Goal: Find specific page/section: Find specific page/section

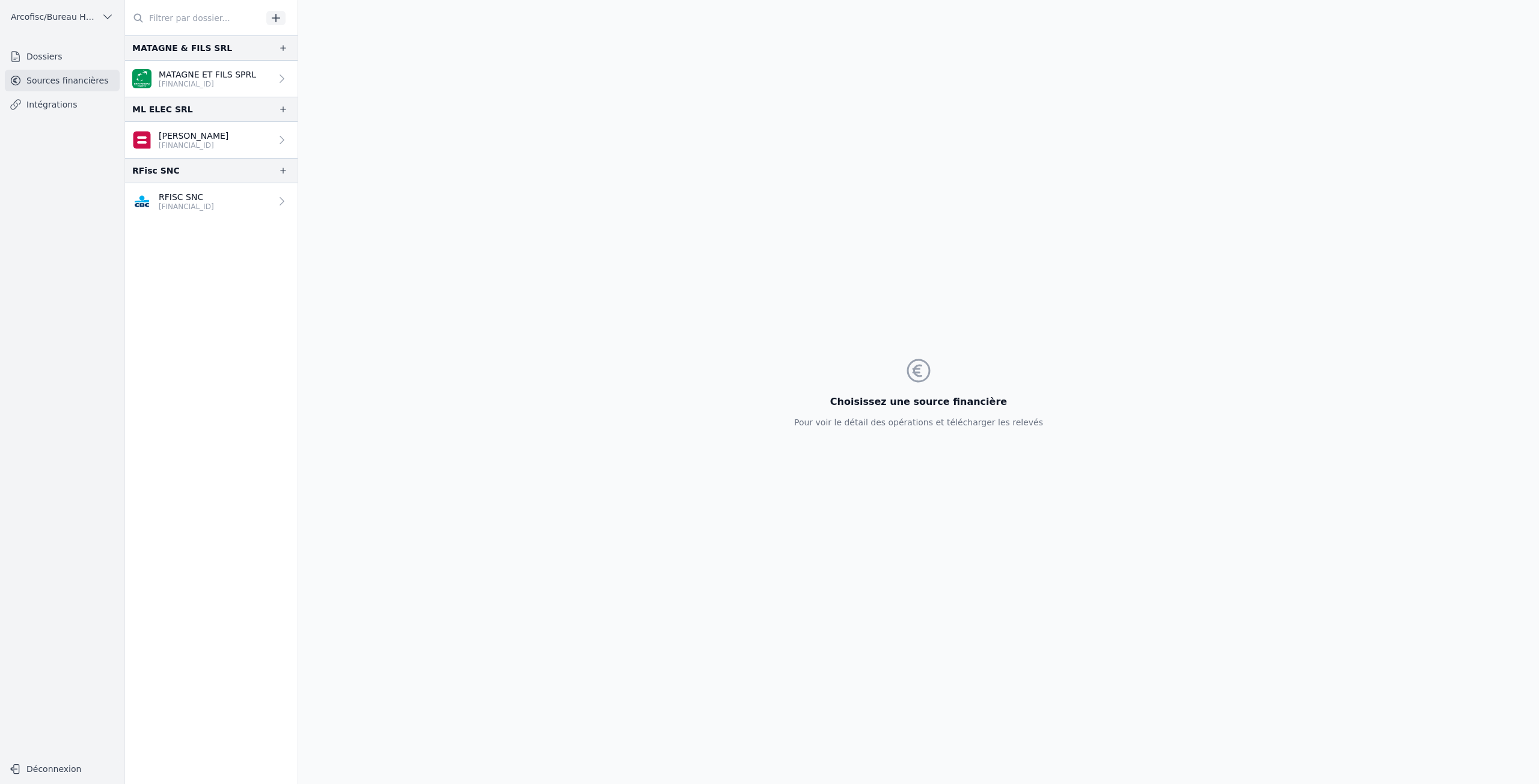
click at [60, 59] on link "Dossiers" at bounding box center [62, 56] width 115 height 22
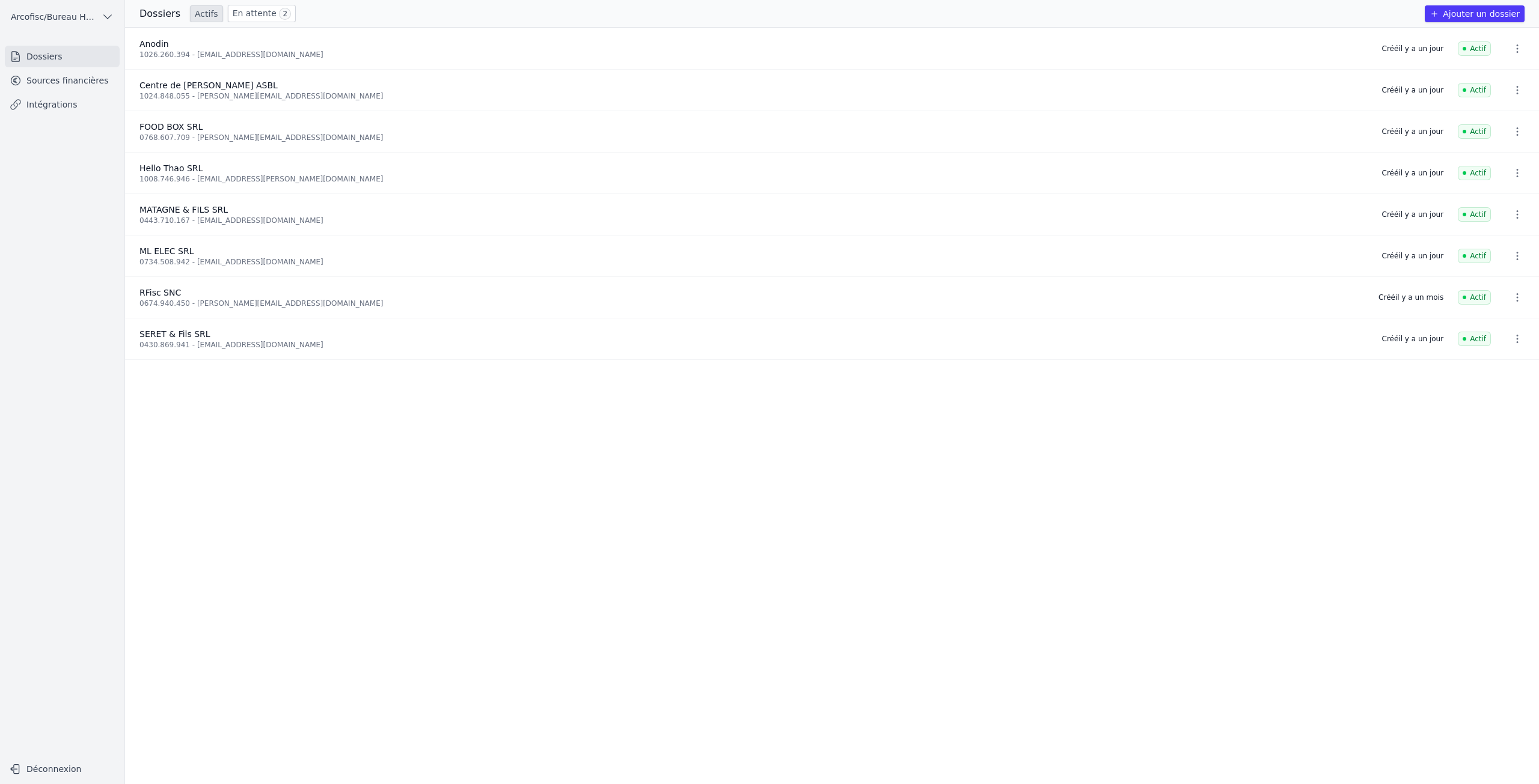
click at [257, 17] on link "En attente 2" at bounding box center [262, 14] width 68 height 17
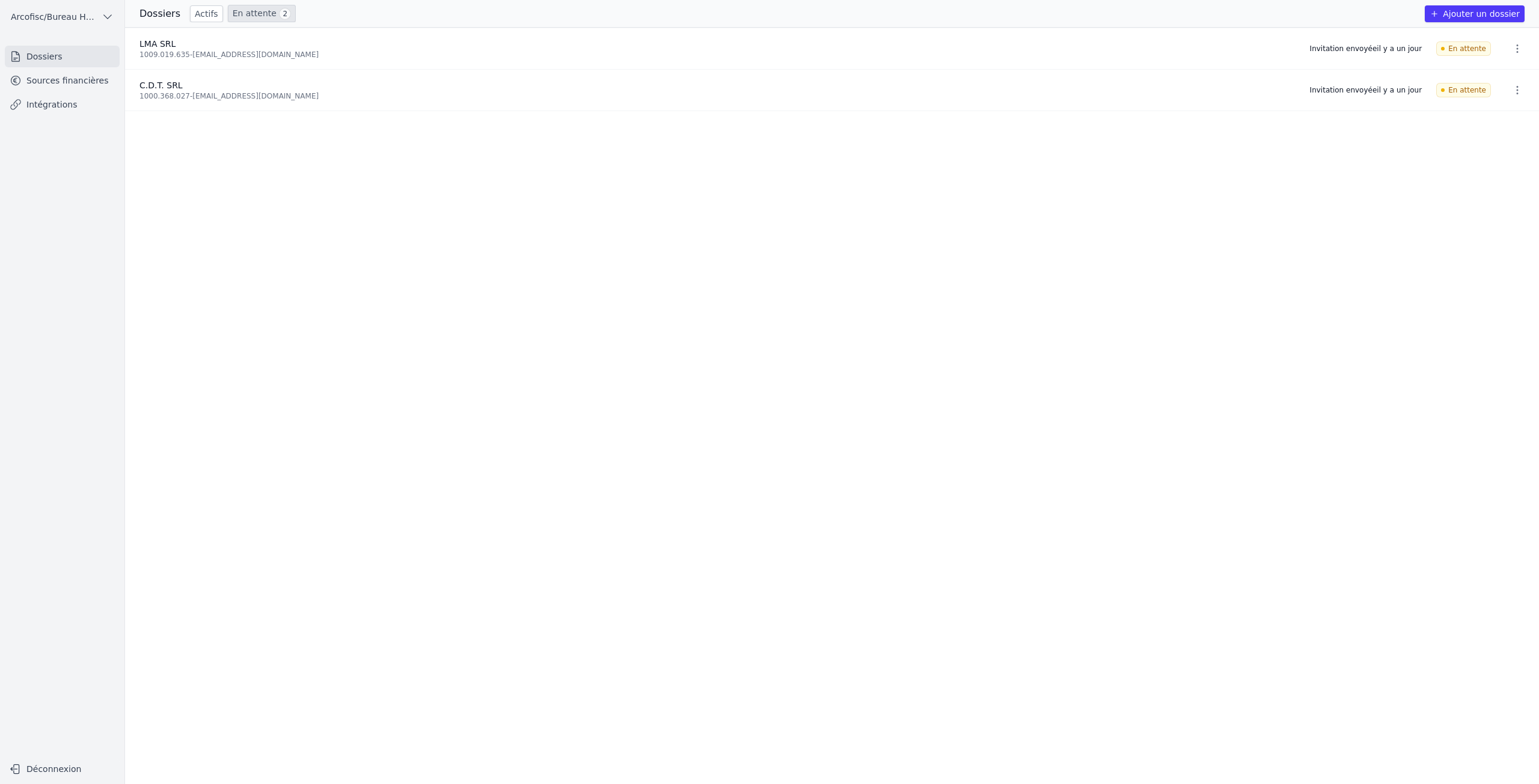
click at [192, 12] on link "Actifs" at bounding box center [206, 14] width 33 height 17
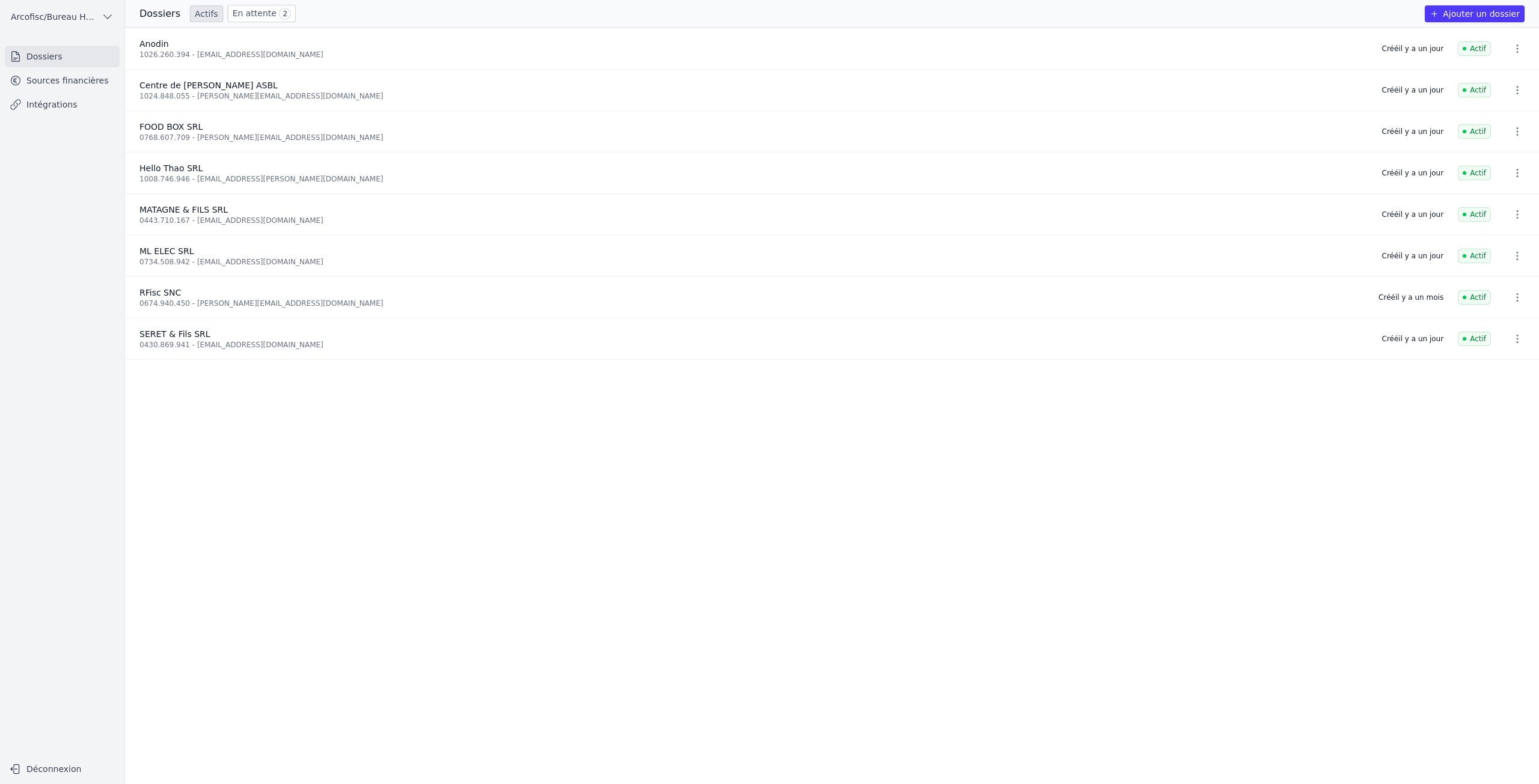
click at [51, 83] on link "Sources financières" at bounding box center [62, 80] width 115 height 22
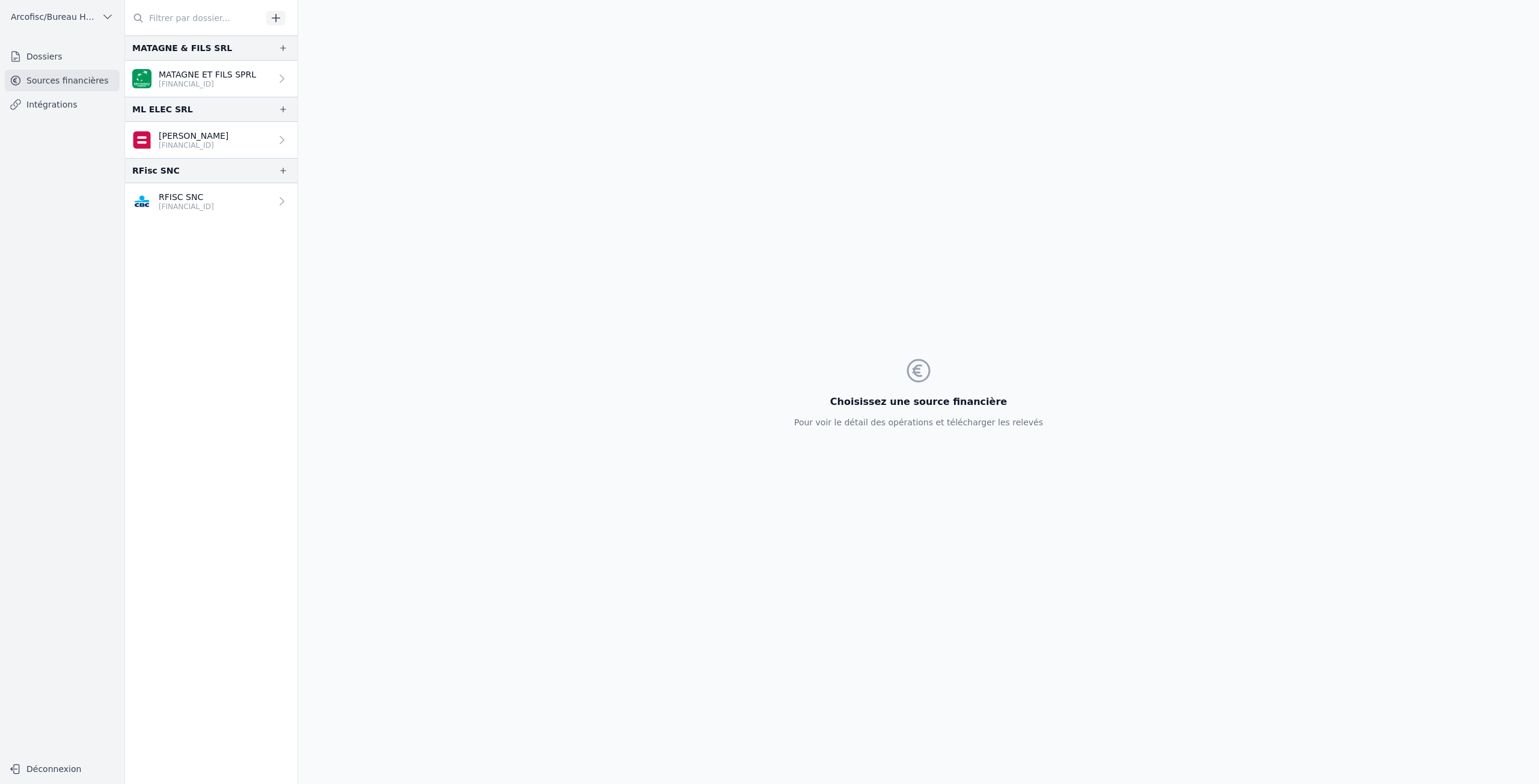
click at [60, 57] on link "Dossiers" at bounding box center [62, 56] width 115 height 22
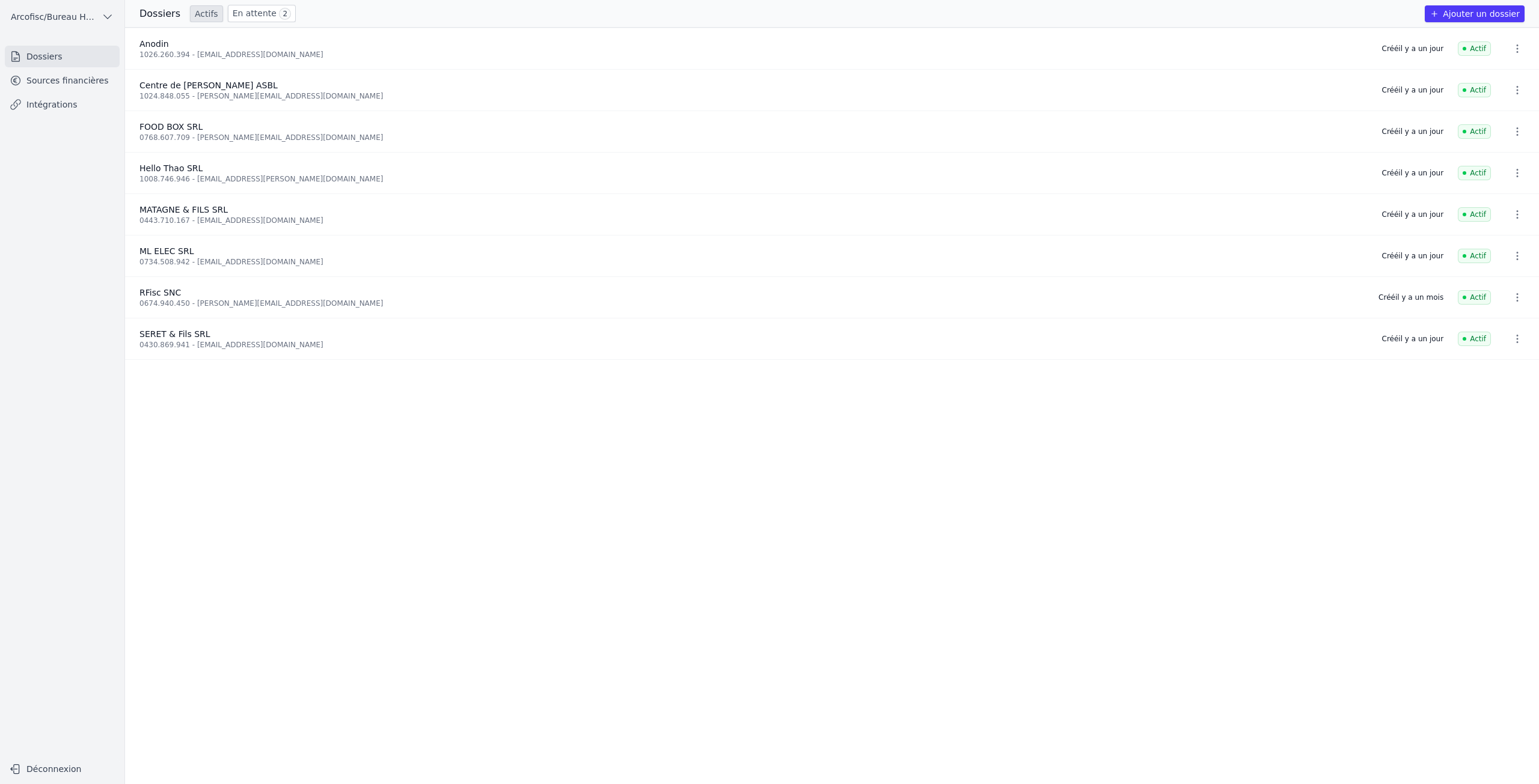
click at [257, 17] on link "En attente 2" at bounding box center [262, 14] width 68 height 17
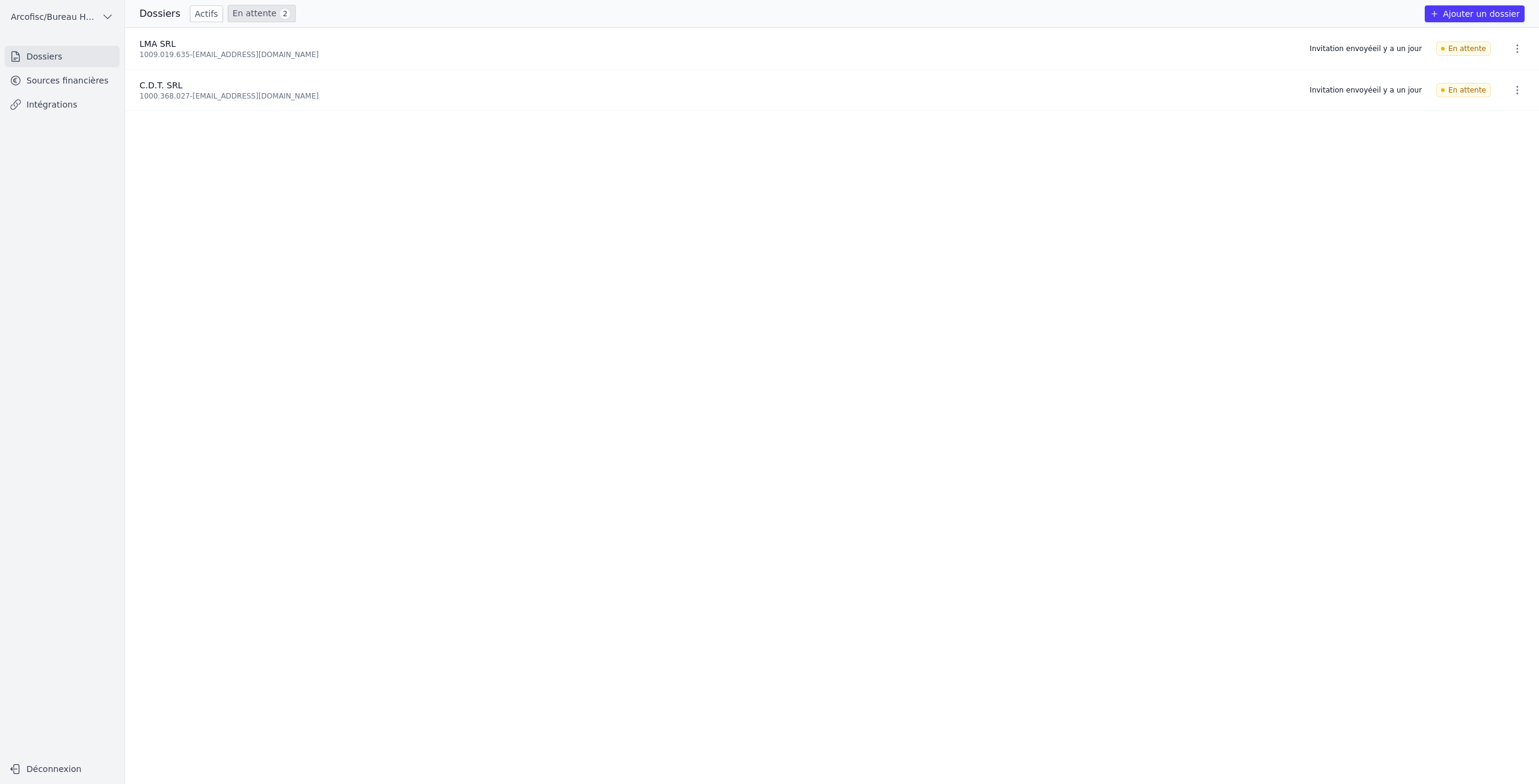
click at [190, 15] on link "Actifs" at bounding box center [206, 14] width 33 height 17
